Goal: Find specific page/section: Find specific page/section

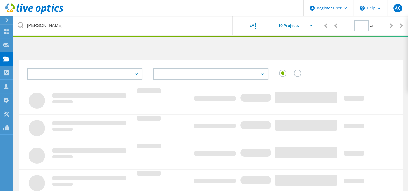
type input "1"
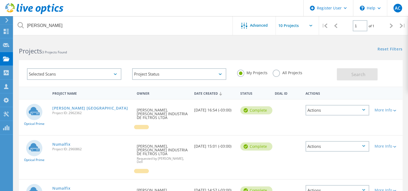
click at [275, 74] on label "All Projects" at bounding box center [287, 72] width 29 height 5
click at [0, 0] on input "All Projects" at bounding box center [0, 0] width 0 height 0
click at [356, 73] on span "Search" at bounding box center [359, 74] width 14 height 6
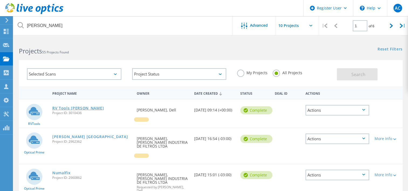
click at [64, 108] on link "RV Tools Hengst" at bounding box center [78, 108] width 52 height 4
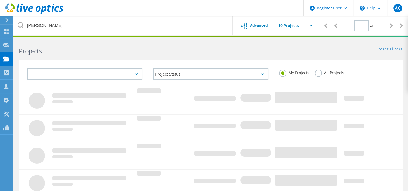
type input "1"
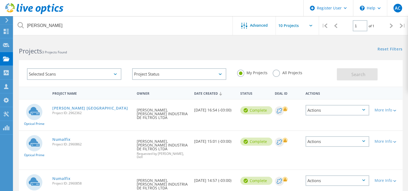
click at [247, 108] on icon at bounding box center [246, 110] width 4 height 4
click at [245, 110] on icon at bounding box center [246, 110] width 4 height 4
click at [64, 108] on link "[PERSON_NAME] [GEOGRAPHIC_DATA]" at bounding box center [90, 108] width 76 height 4
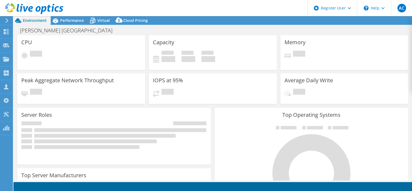
select select "USD"
